Goal: Task Accomplishment & Management: Manage account settings

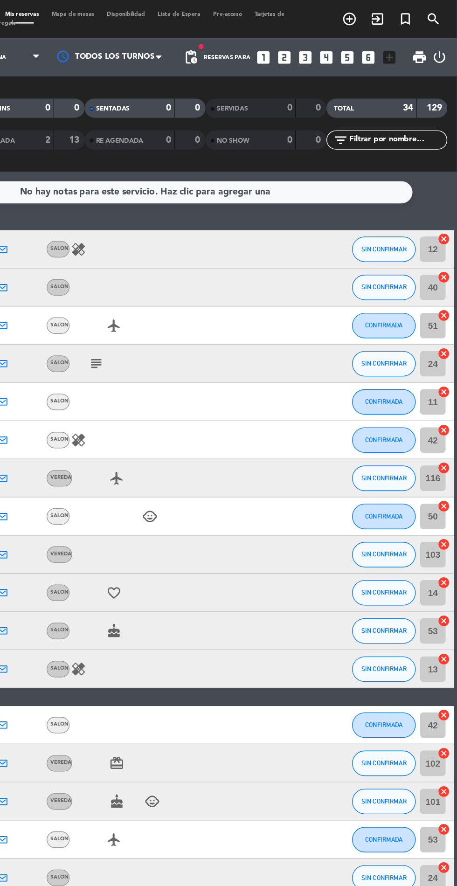
click at [263, 42] on span "pending_actions" at bounding box center [262, 41] width 11 height 11
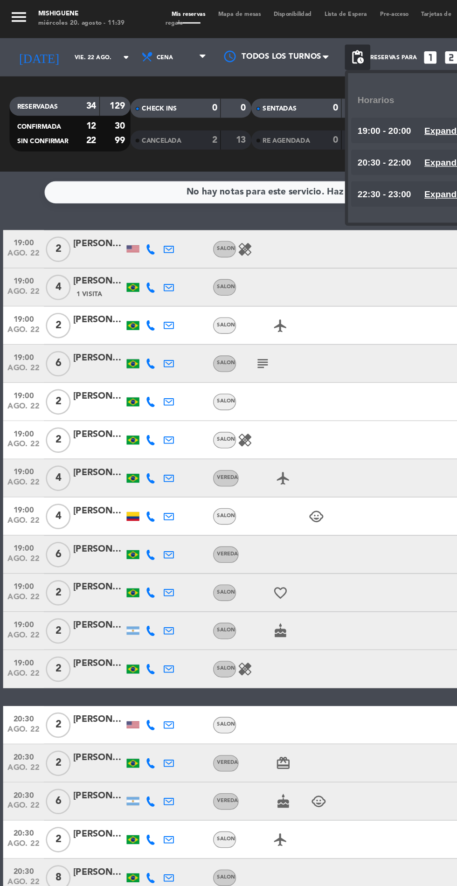
click at [50, 42] on input "vie. 22 ago." at bounding box center [79, 42] width 59 height 14
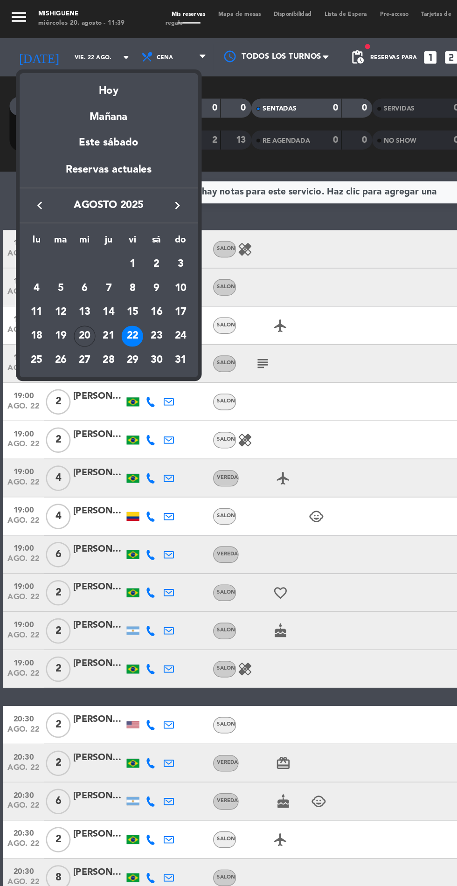
click at [63, 246] on div "20" at bounding box center [62, 247] width 16 height 16
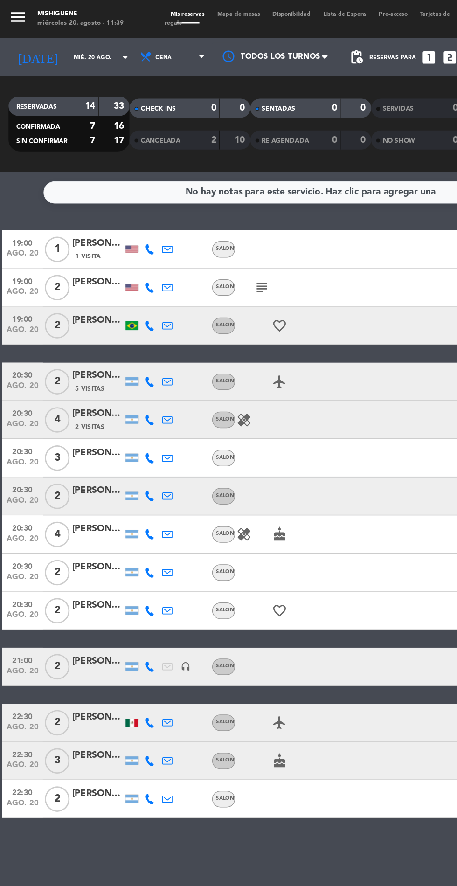
click at [29, 22] on div "menu Mishiguene miércoles 20. agosto - 11:39" at bounding box center [57, 13] width 114 height 21
click at [50, 42] on input "mié. 20 ago." at bounding box center [79, 42] width 59 height 14
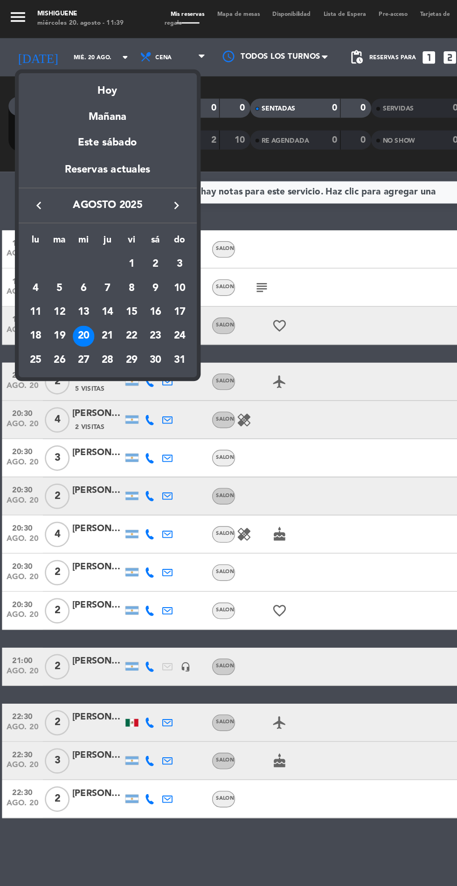
click at [82, 247] on div "21" at bounding box center [80, 247] width 16 height 16
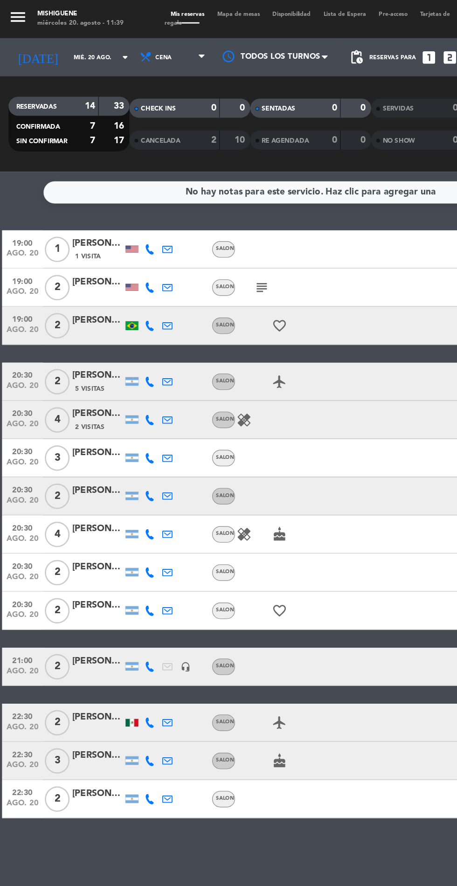
type input "jue. 21 ago."
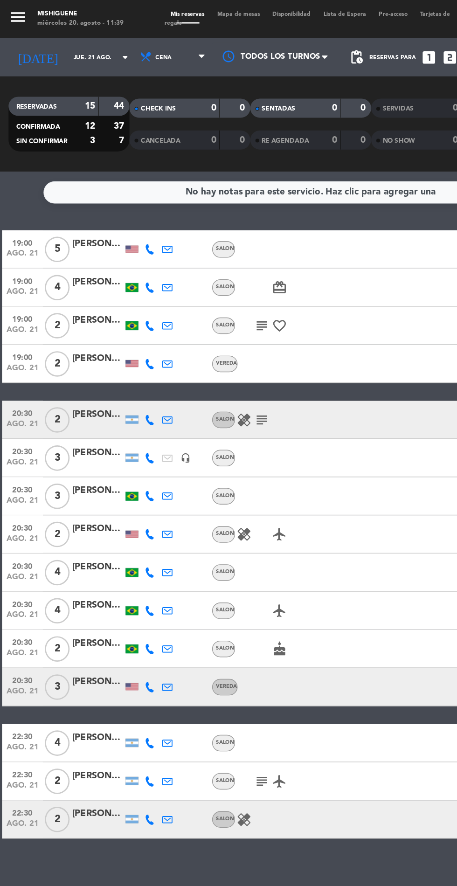
click at [77, 416] on div "[PERSON_NAME]" at bounding box center [72, 416] width 37 height 11
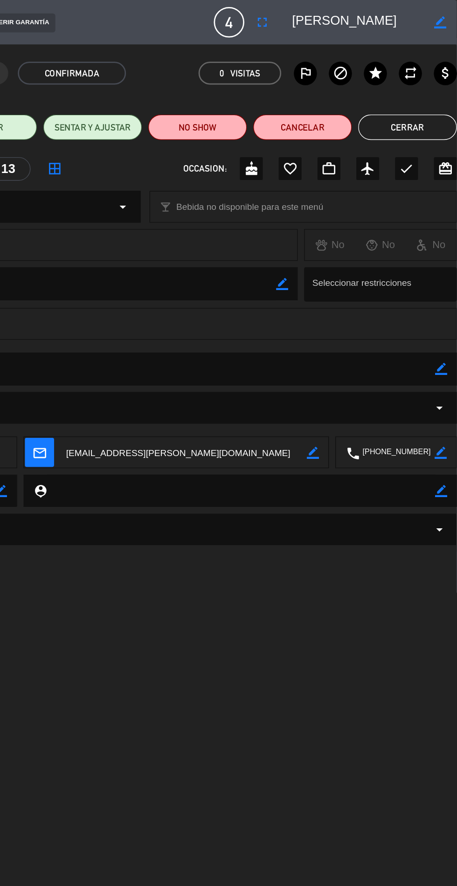
click at [425, 85] on button "Cerrar" at bounding box center [421, 93] width 72 height 19
